Goal: Information Seeking & Learning: Learn about a topic

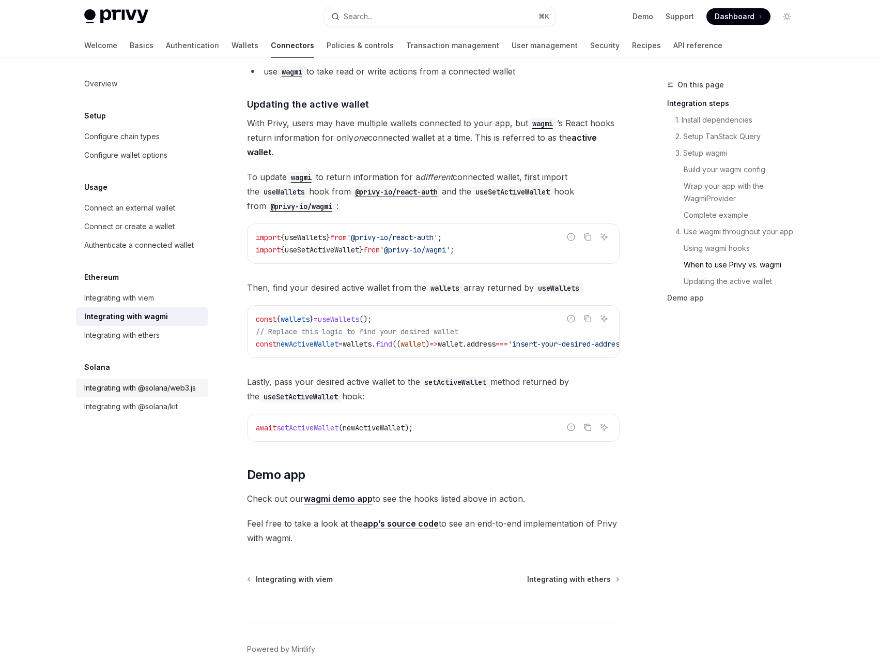
scroll to position [2736, 0]
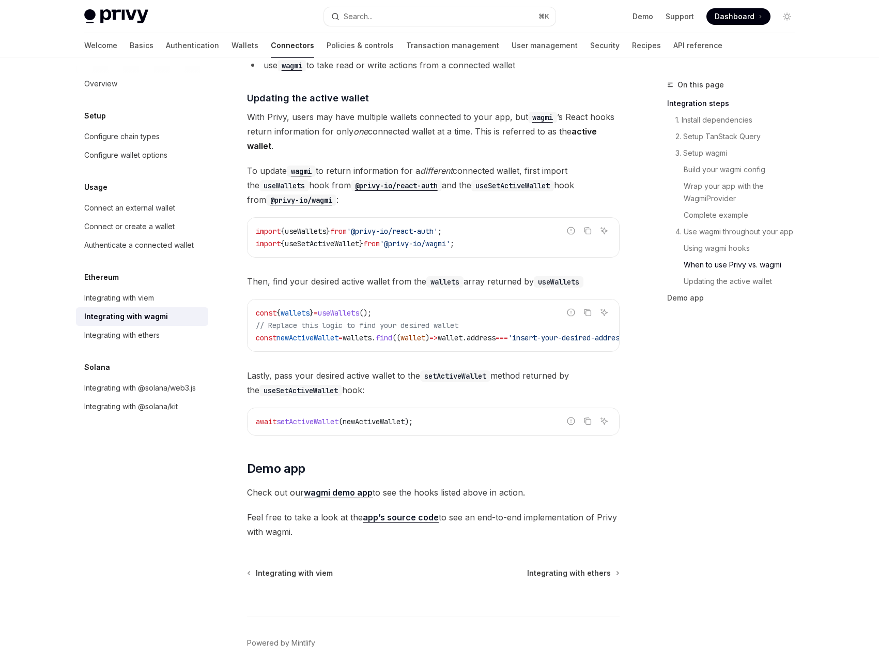
click at [385, 512] on link "app’s source code" at bounding box center [401, 517] width 76 height 11
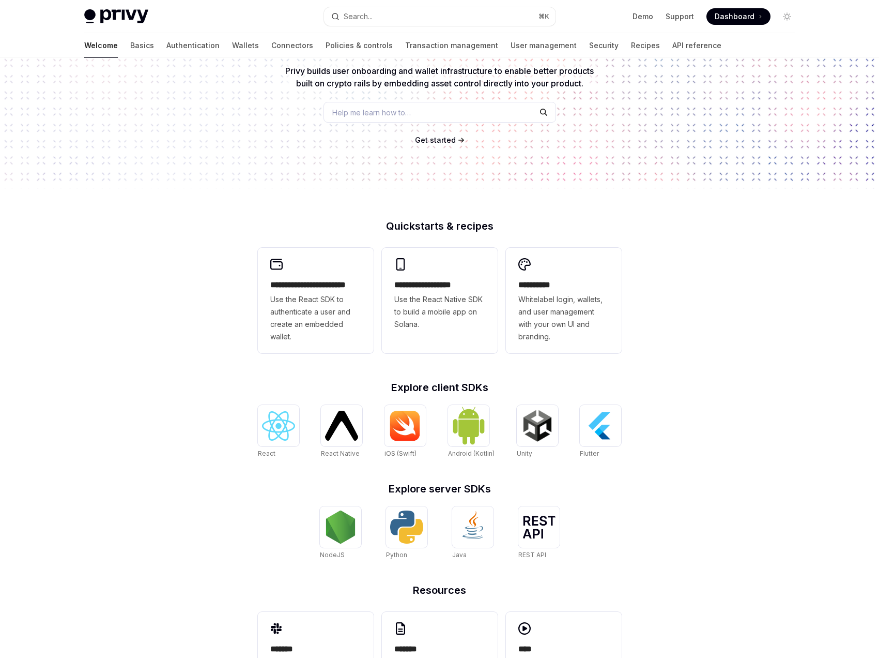
scroll to position [164, 0]
